Goal: Information Seeking & Learning: Learn about a topic

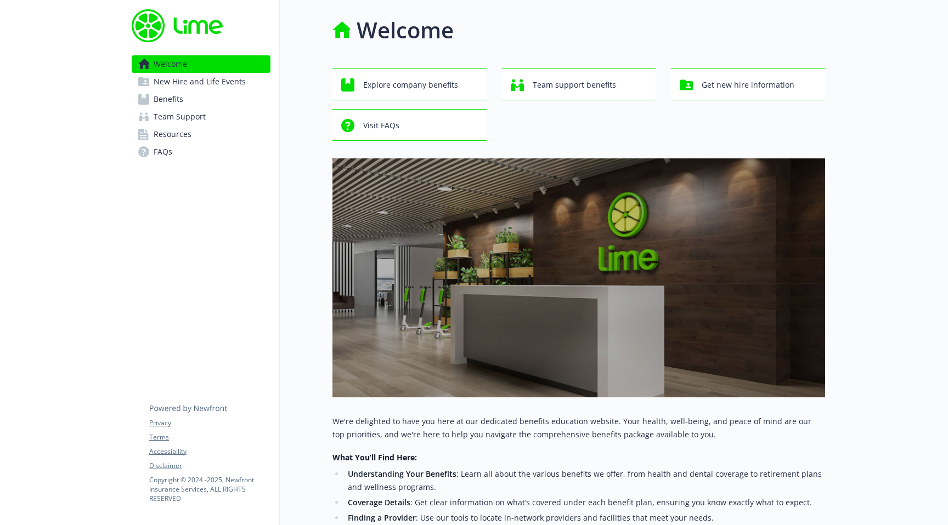
click at [183, 108] on span "Benefits" at bounding box center [169, 100] width 30 height 18
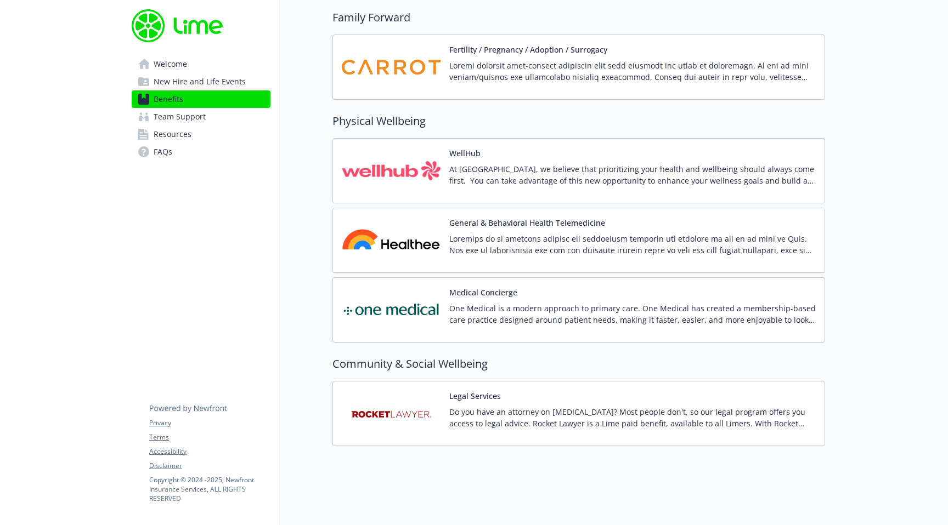
scroll to position [2581, 0]
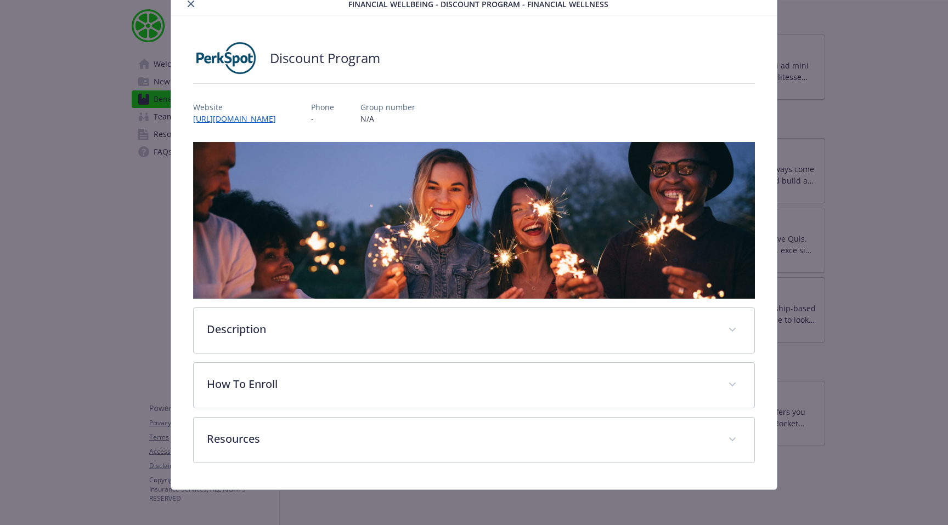
scroll to position [116, 0]
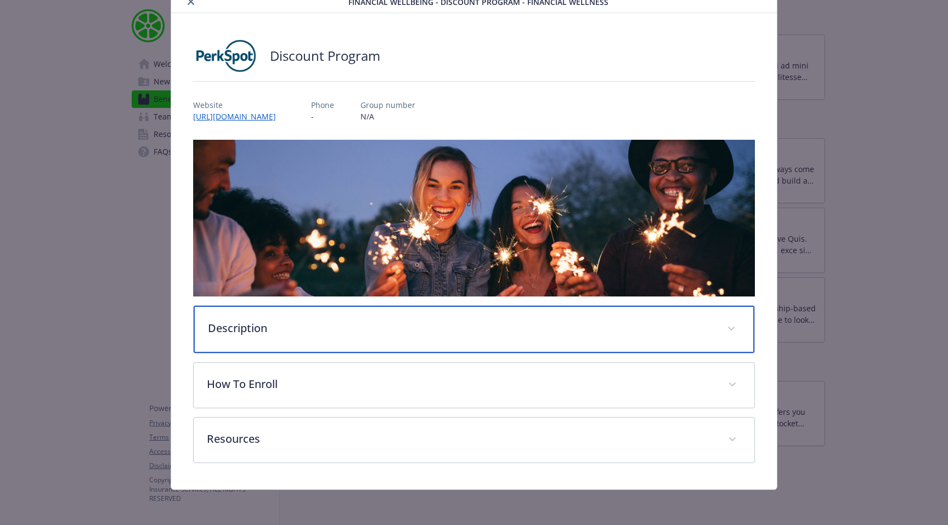
click at [293, 316] on div "Description" at bounding box center [474, 329] width 561 height 47
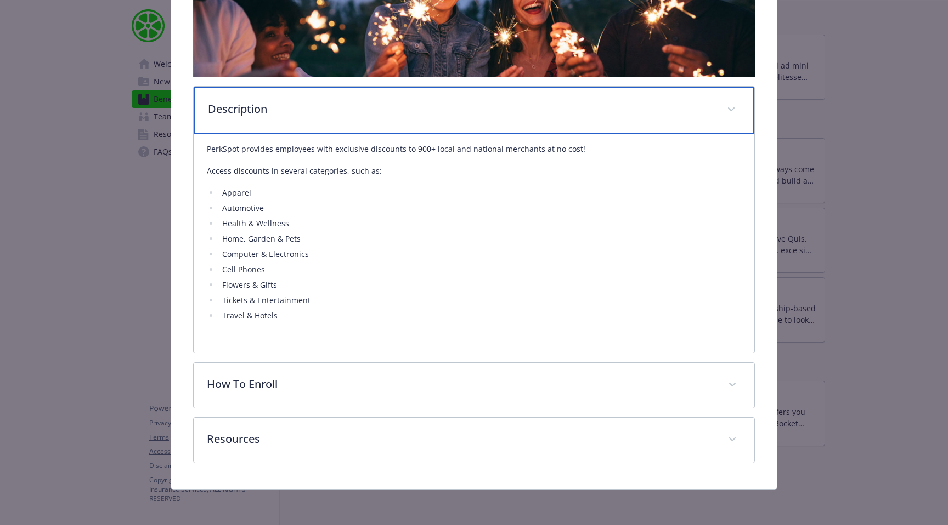
scroll to position [499, 0]
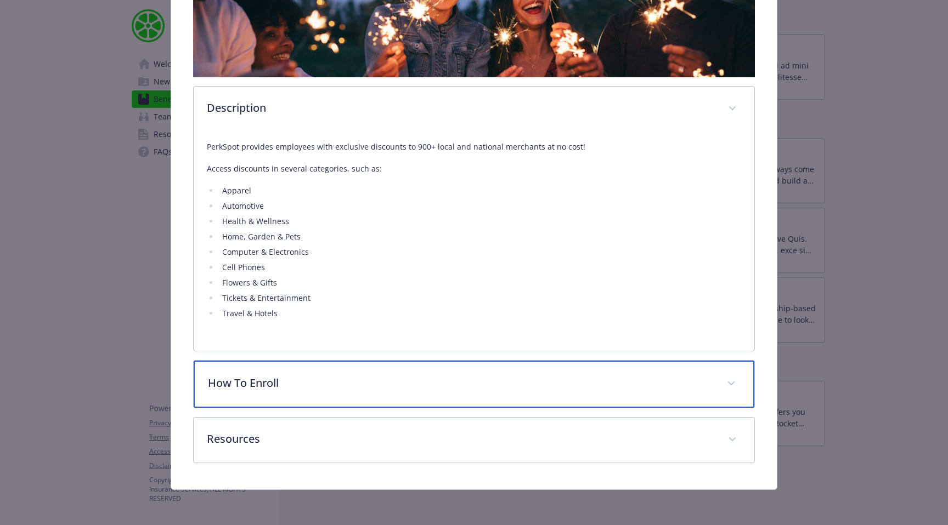
click at [414, 375] on p "How To Enroll" at bounding box center [461, 383] width 506 height 16
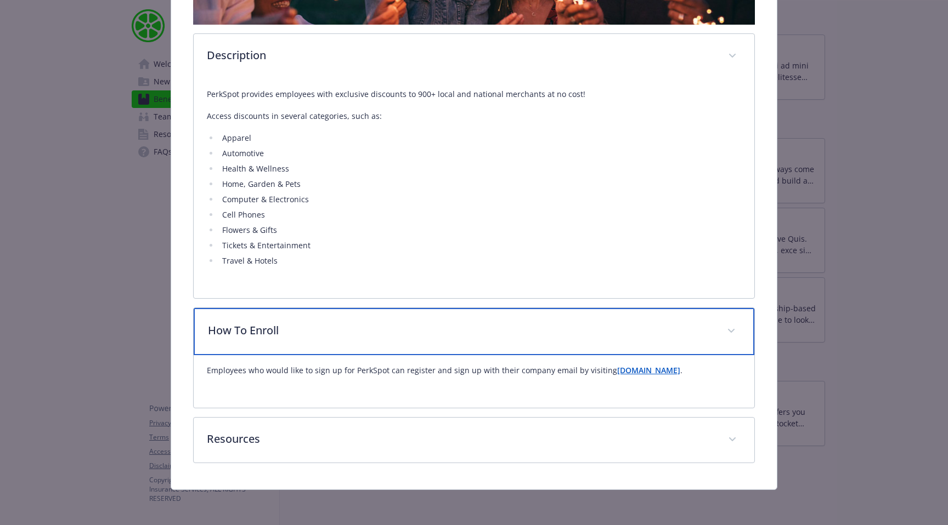
scroll to position [574, 0]
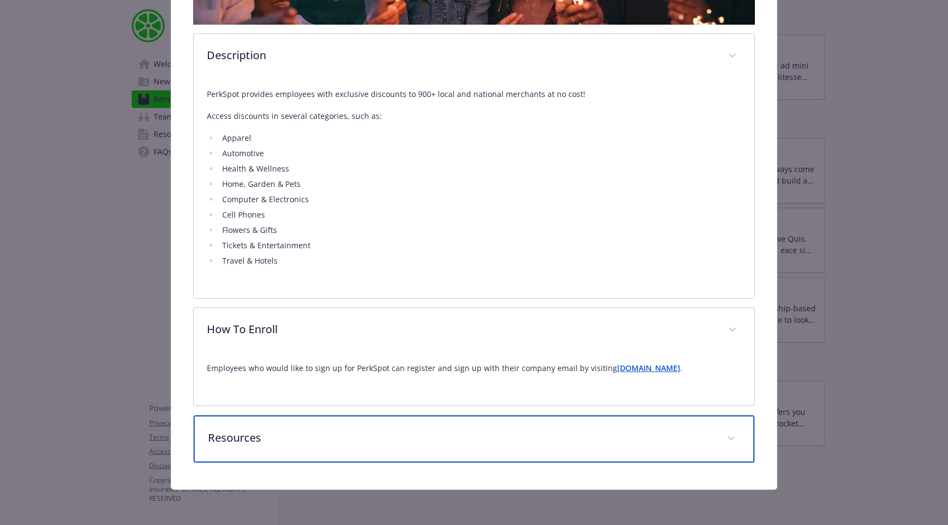
click at [273, 445] on p "Resources" at bounding box center [461, 438] width 506 height 16
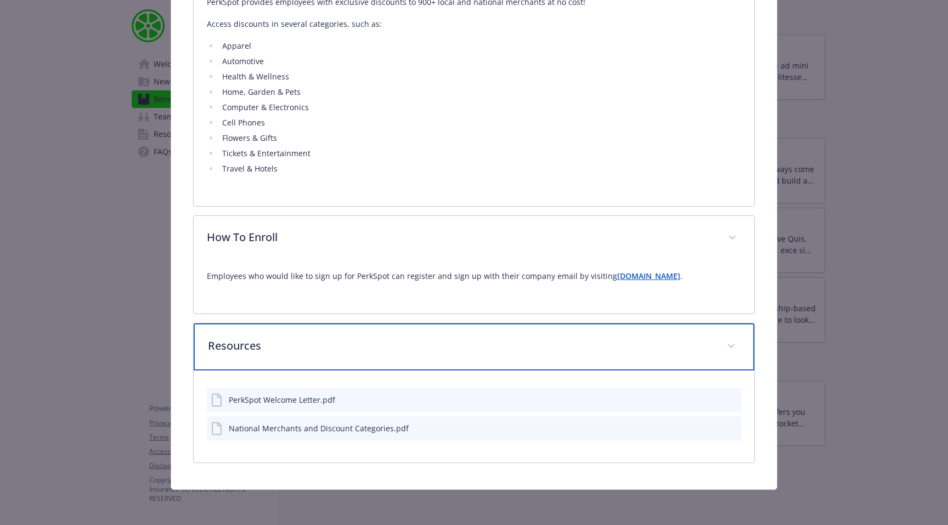
scroll to position [723, 0]
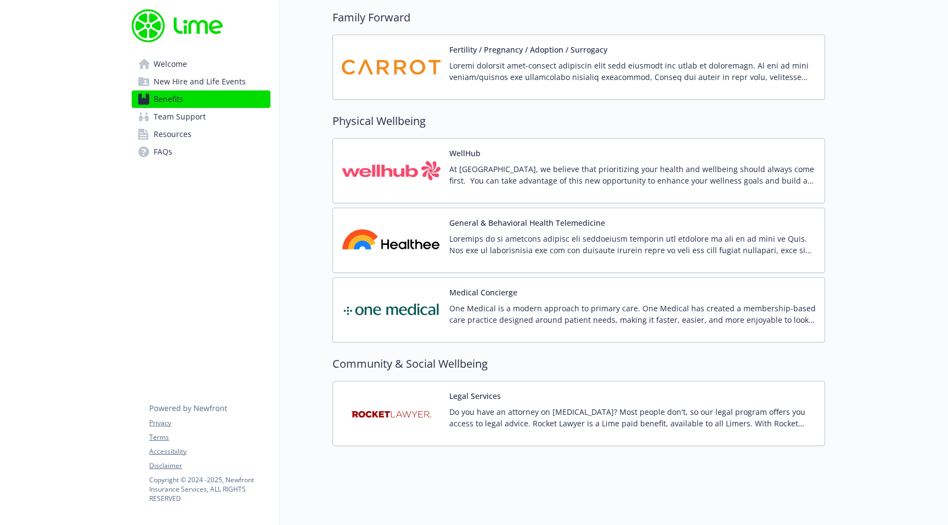
scroll to position [3410, 0]
click at [493, 186] on p "At [GEOGRAPHIC_DATA], we believe that prioritizing your health and wellbeing sh…" at bounding box center [632, 174] width 366 height 23
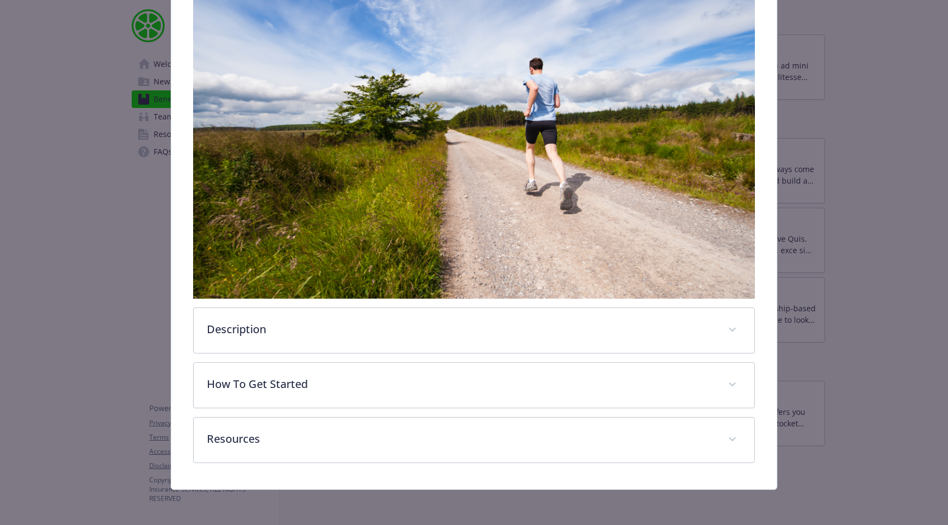
scroll to position [371, 0]
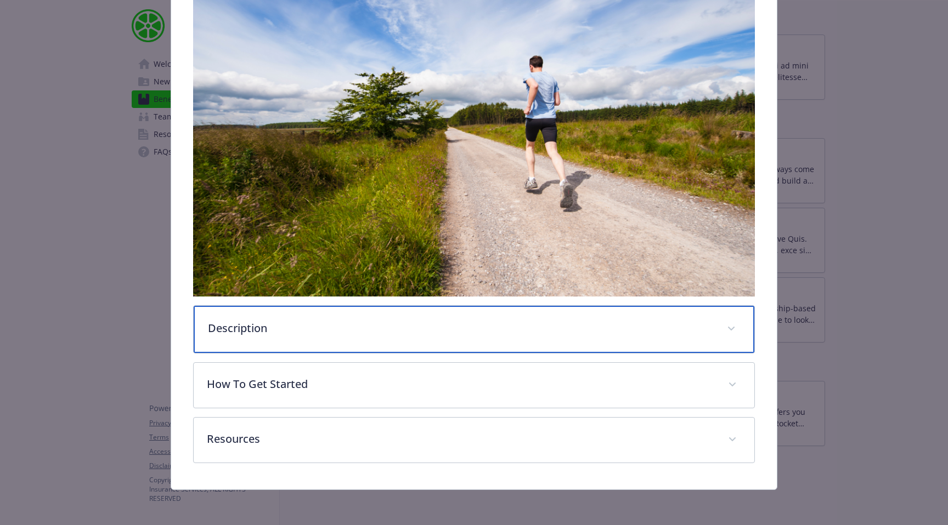
click at [387, 306] on div "Description" at bounding box center [474, 329] width 561 height 47
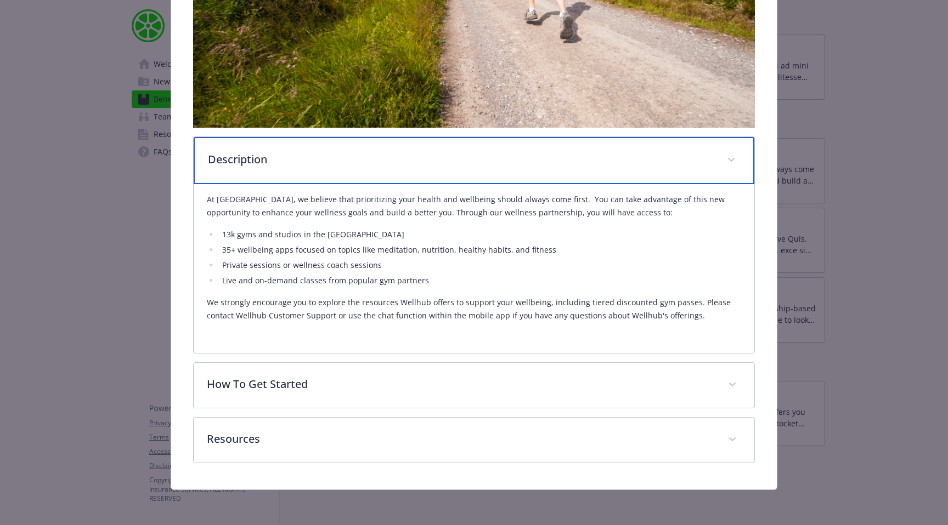
scroll to position [660, 0]
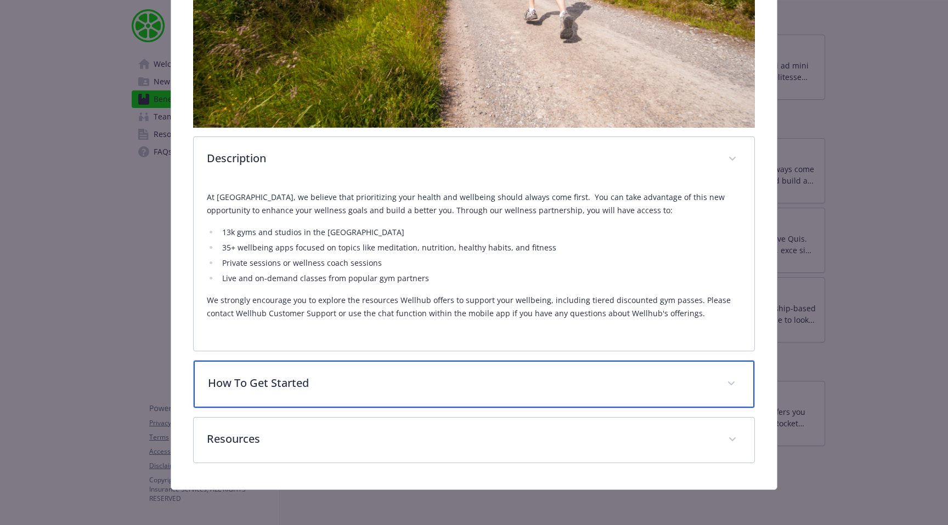
click at [378, 375] on p "How To Get Started" at bounding box center [461, 383] width 506 height 16
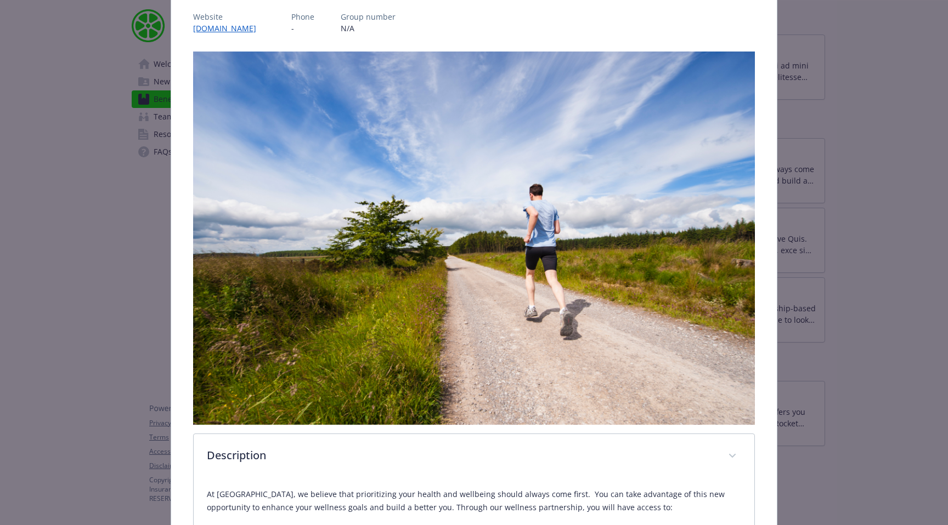
scroll to position [0, 0]
